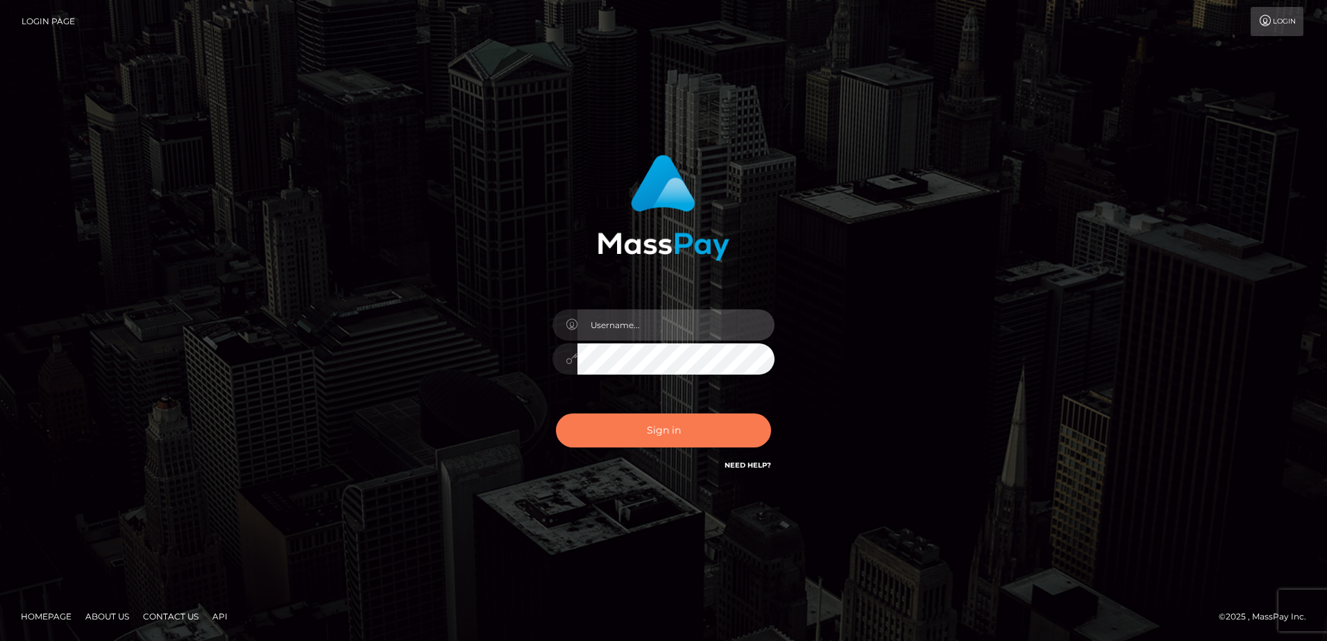
type input "Dan"
click at [657, 433] on button "Sign in" at bounding box center [663, 431] width 215 height 34
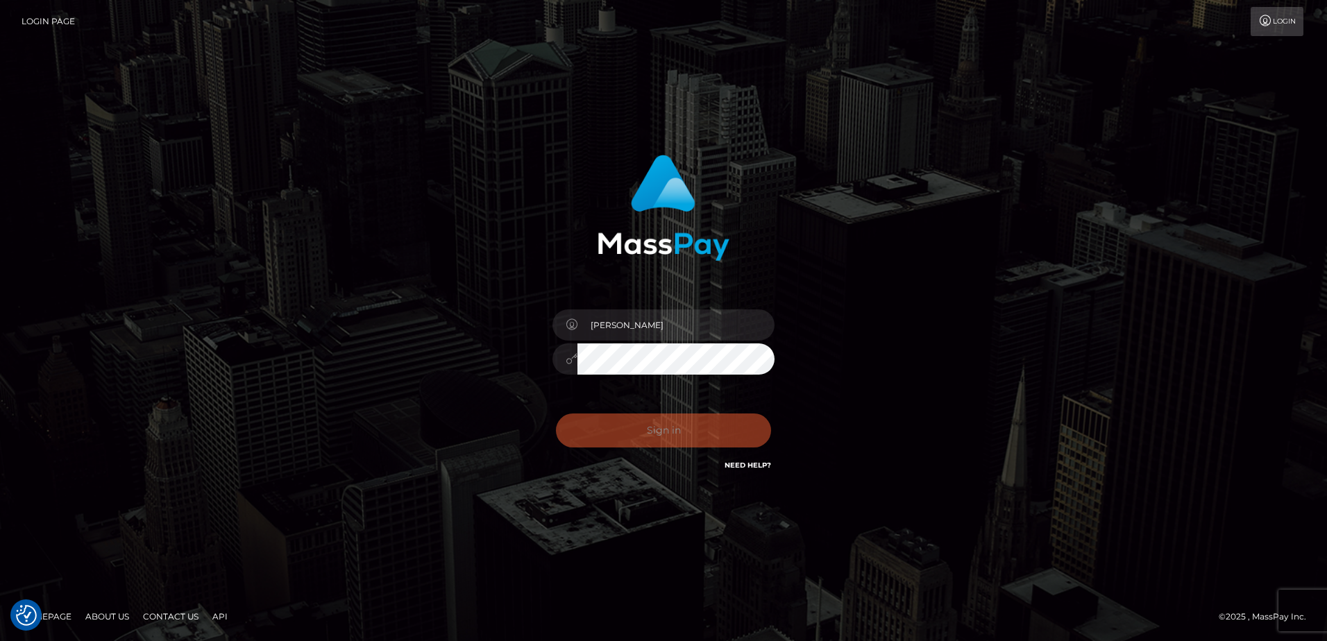
click at [417, 437] on div "Dan Sign in" at bounding box center [663, 320] width 791 height 353
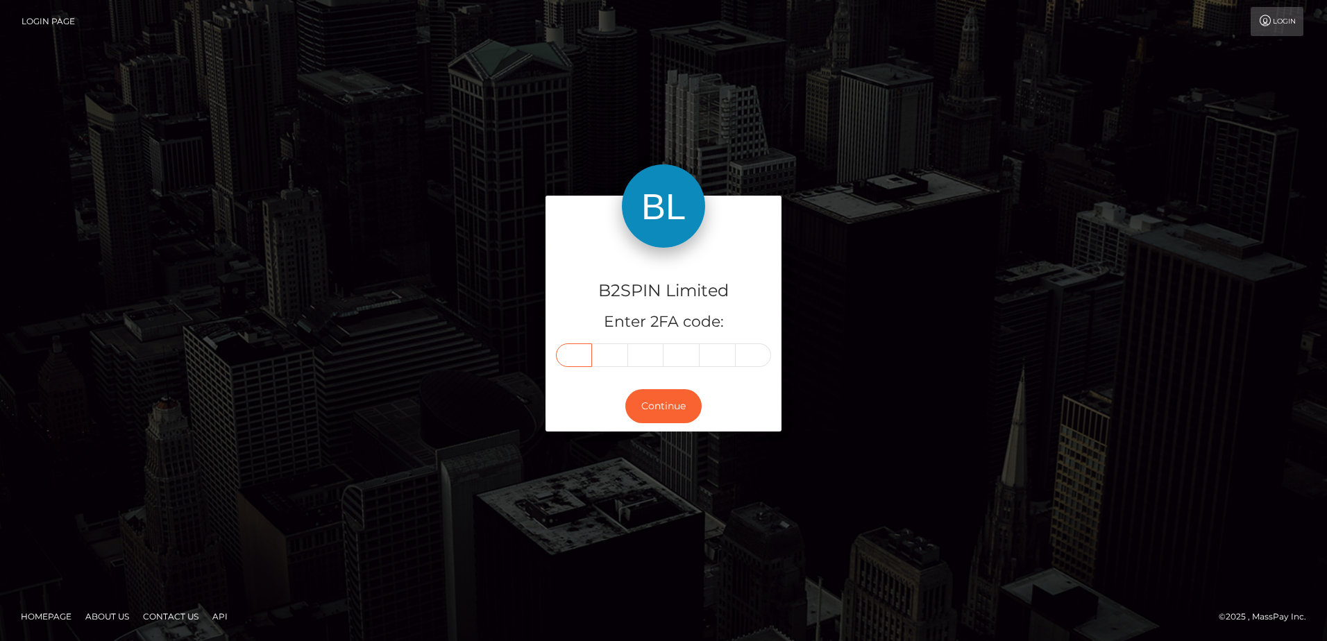
click at [571, 355] on input "text" at bounding box center [574, 356] width 36 height 24
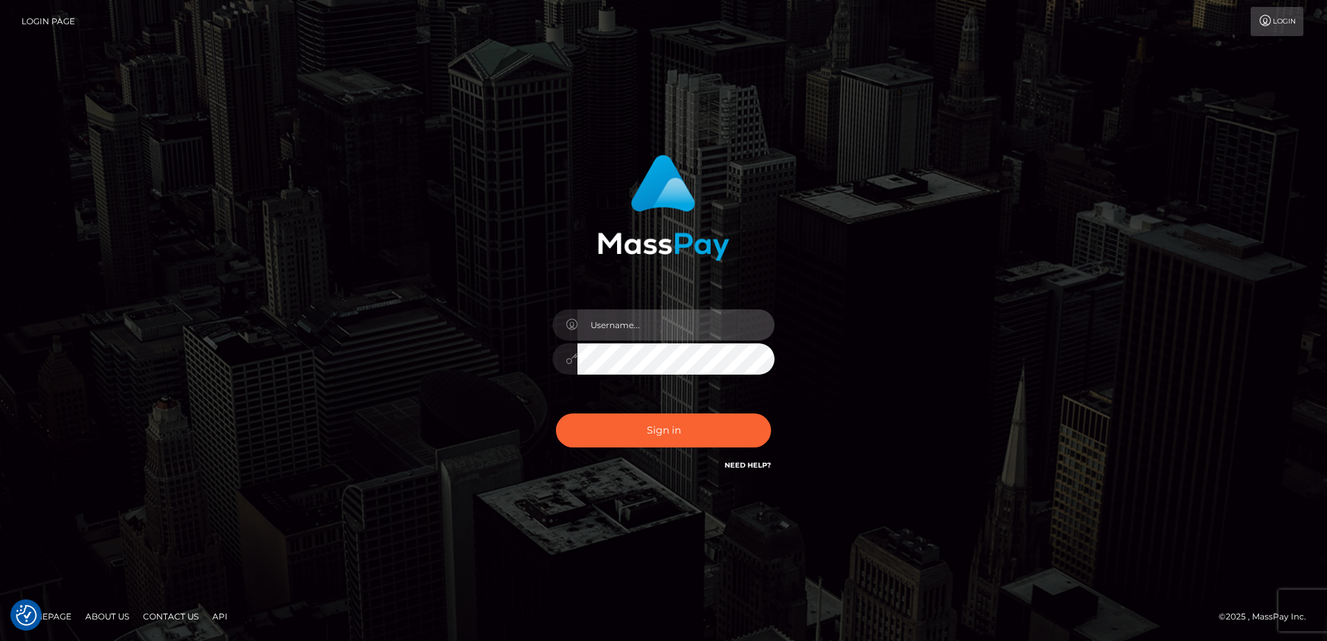
type input "[PERSON_NAME]"
click at [460, 376] on div "Dan Sign in" at bounding box center [663, 320] width 791 height 353
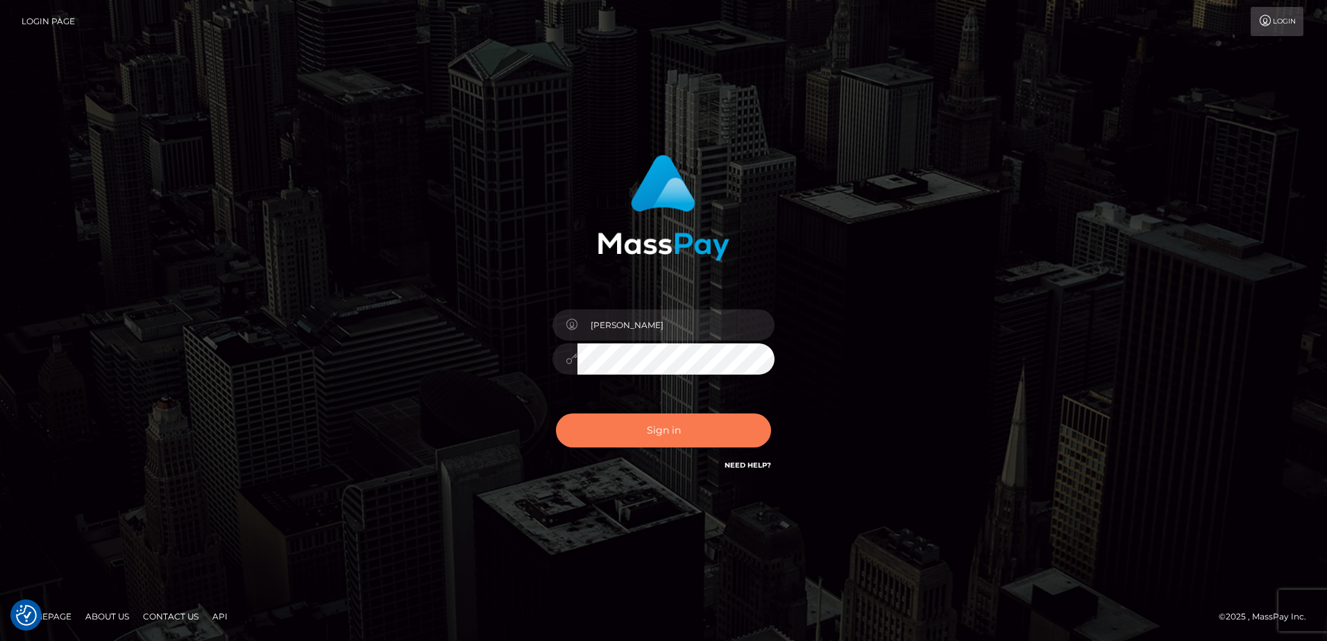
click at [625, 428] on button "Sign in" at bounding box center [663, 431] width 215 height 34
click at [482, 462] on div "Dan Sign in" at bounding box center [664, 313] width 364 height 339
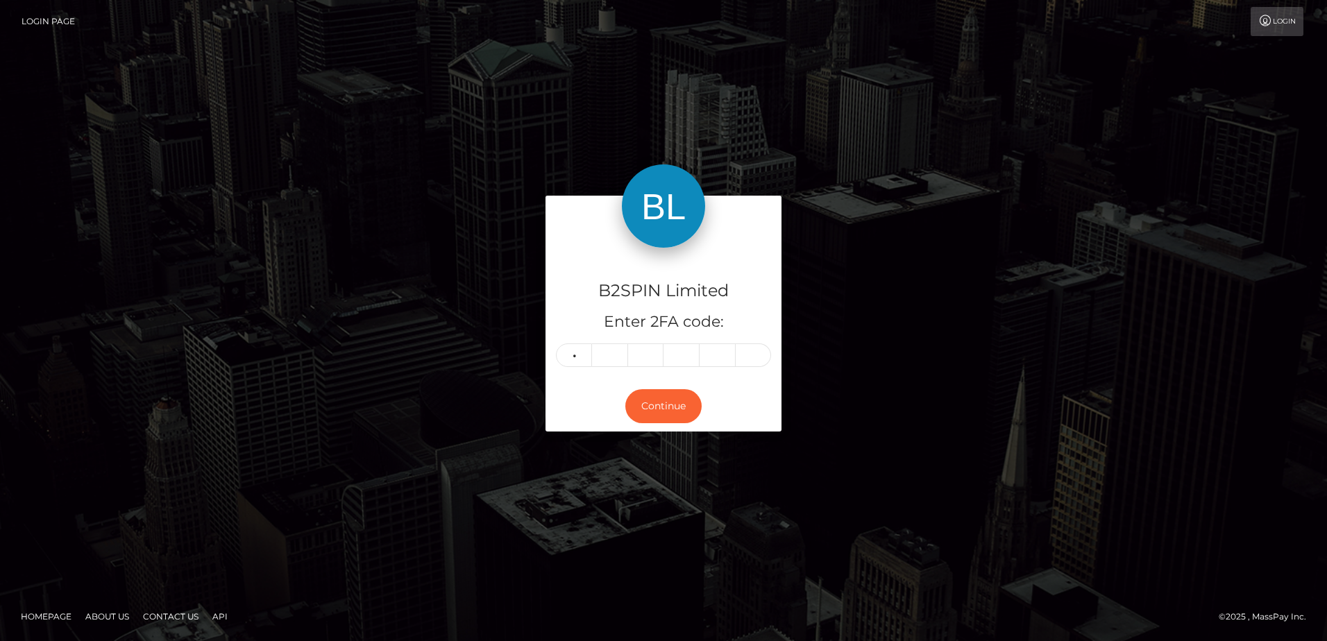
type input "0"
type input "6"
type input "4"
type input "6"
type input "4"
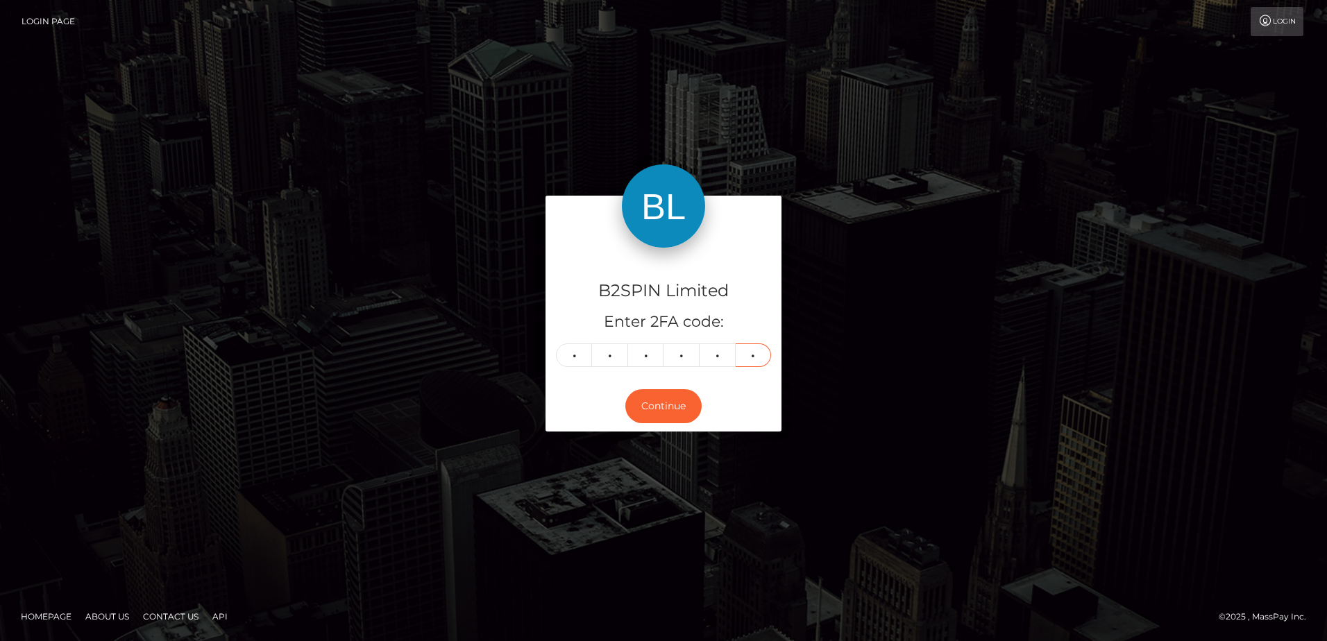
type input "0"
click at [349, 516] on div "B2SPIN Limited Enter 2FA code: 0 6 4 6 4 0 064640 Continue" at bounding box center [663, 320] width 1327 height 457
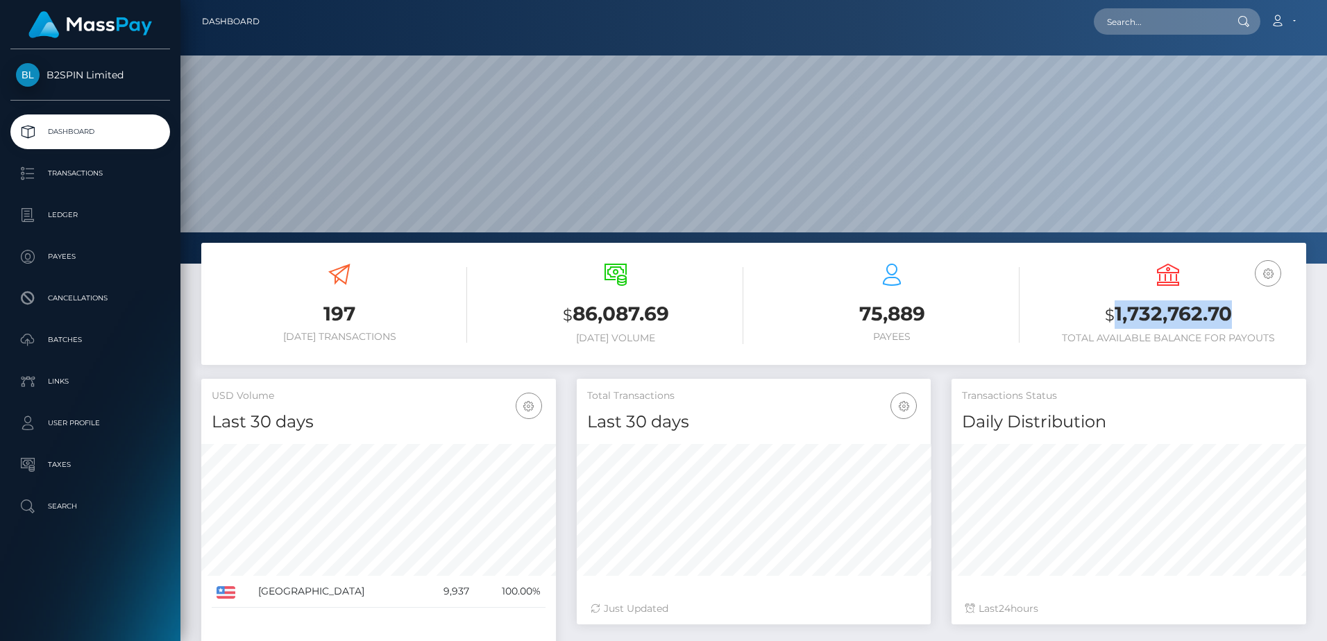
scroll to position [246, 354]
